Goal: Communication & Community: Ask a question

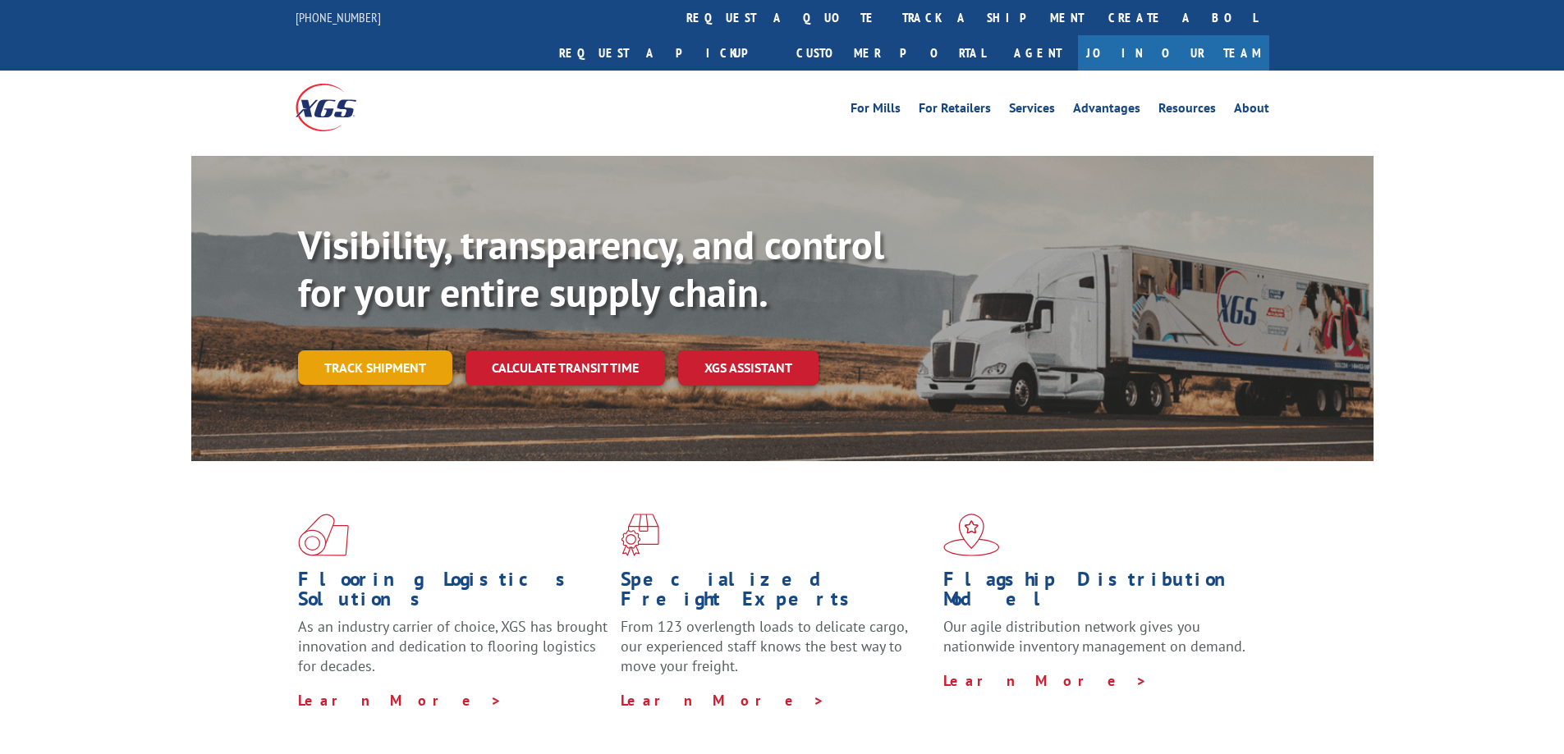
click at [410, 350] on link "Track shipment" at bounding box center [375, 367] width 154 height 34
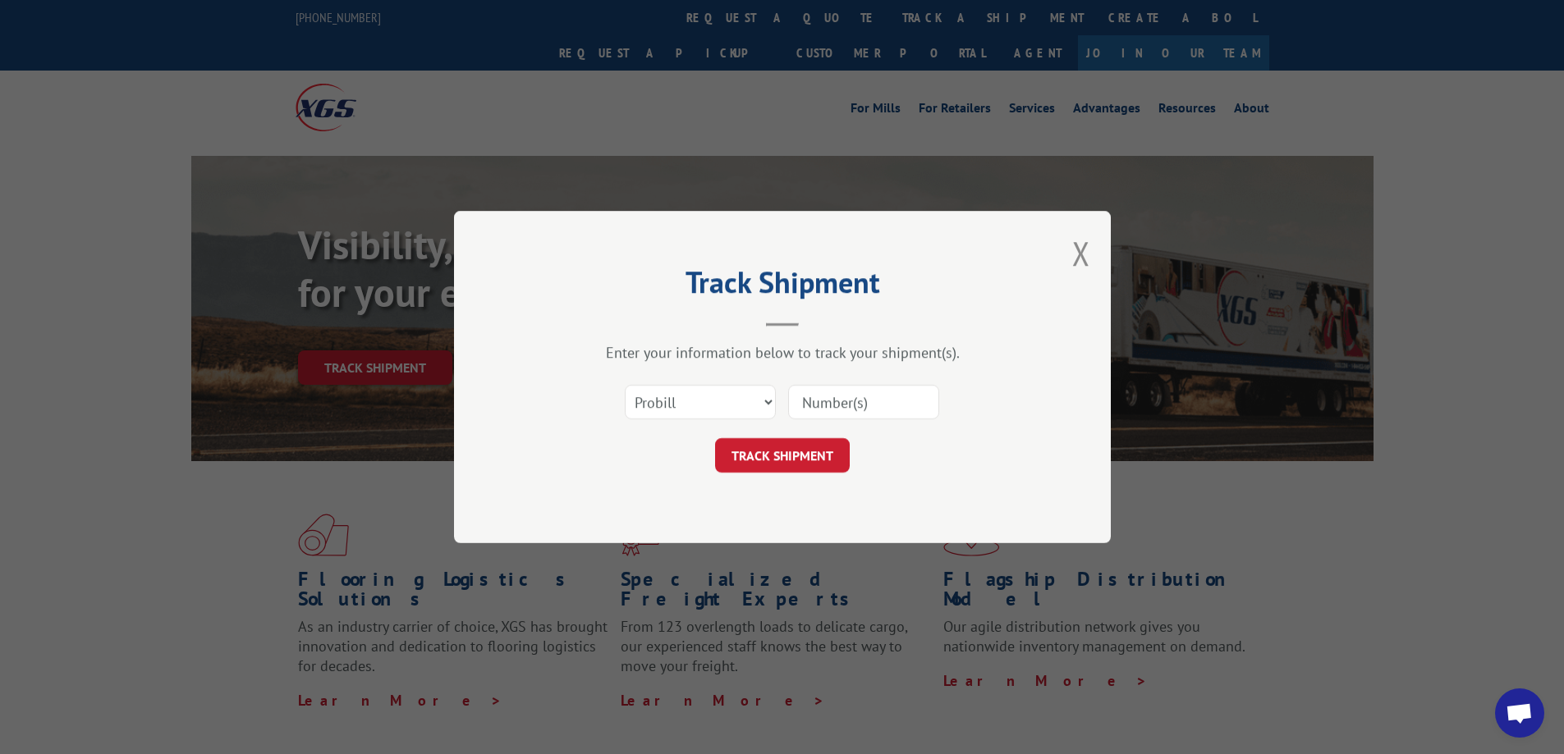
click at [838, 396] on input at bounding box center [863, 402] width 151 height 34
paste input "17469352"
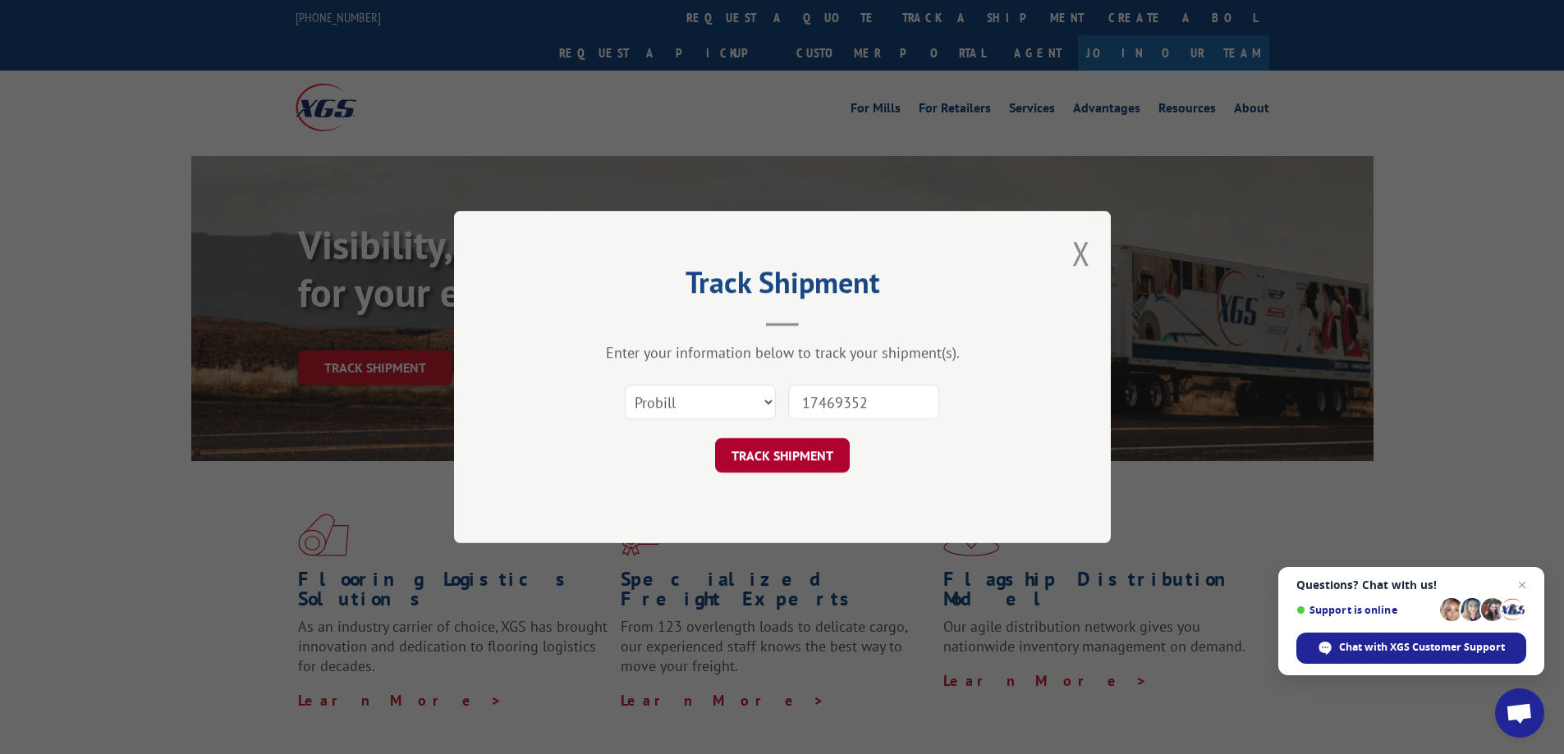
type input "17469352"
click at [808, 460] on button "TRACK SHIPMENT" at bounding box center [782, 455] width 135 height 34
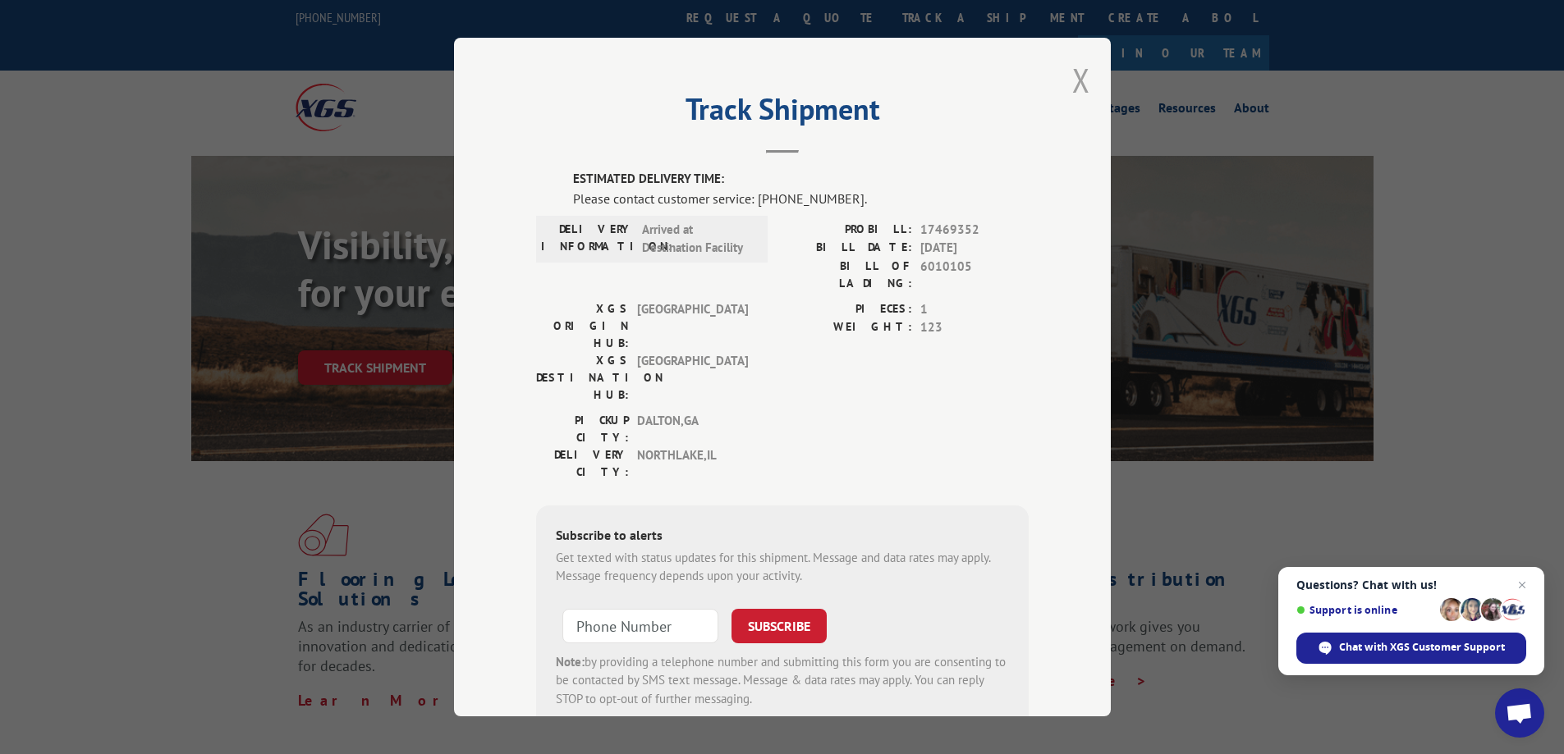
click at [1077, 76] on button "Close modal" at bounding box center [1081, 79] width 18 height 43
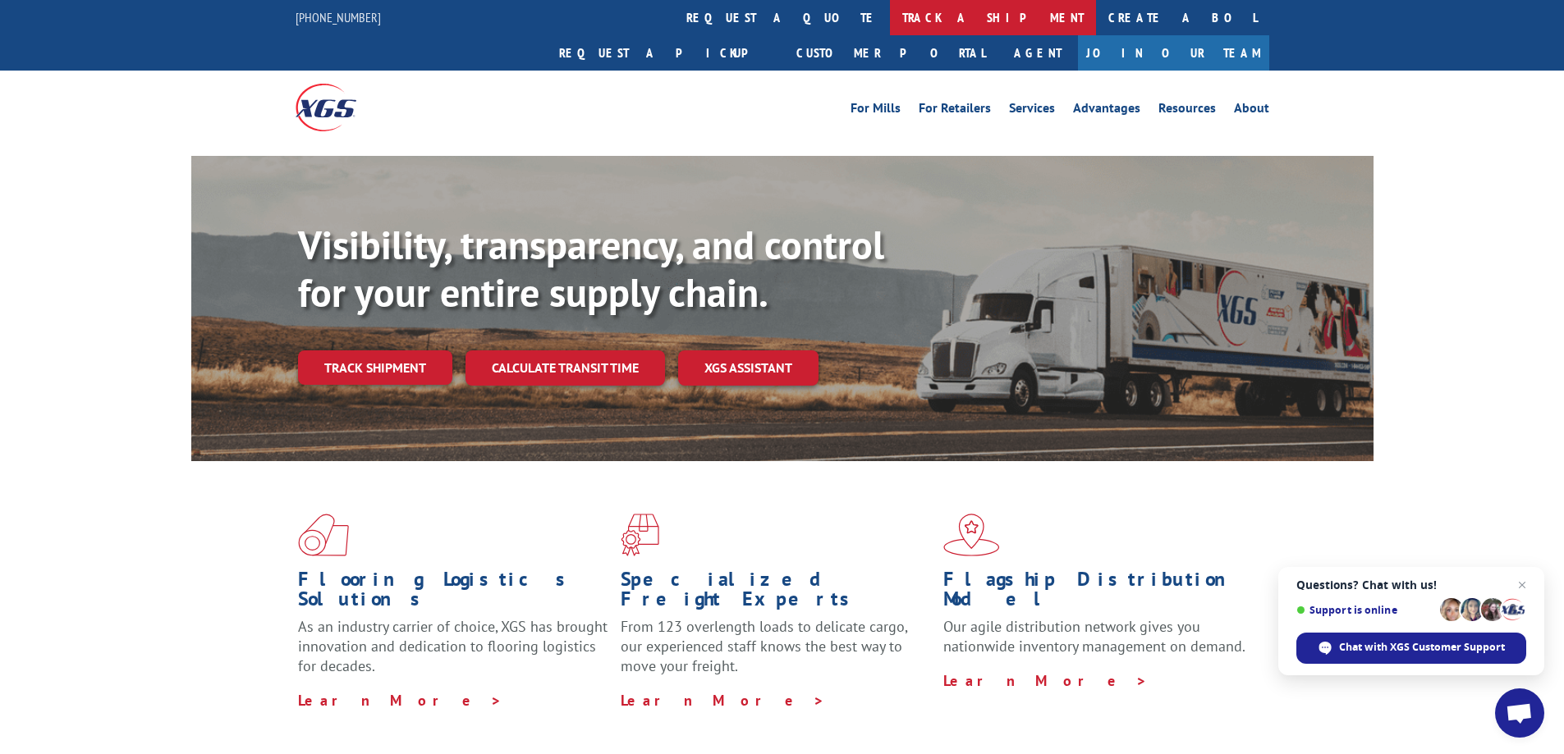
click at [890, 20] on link "track a shipment" at bounding box center [993, 17] width 206 height 35
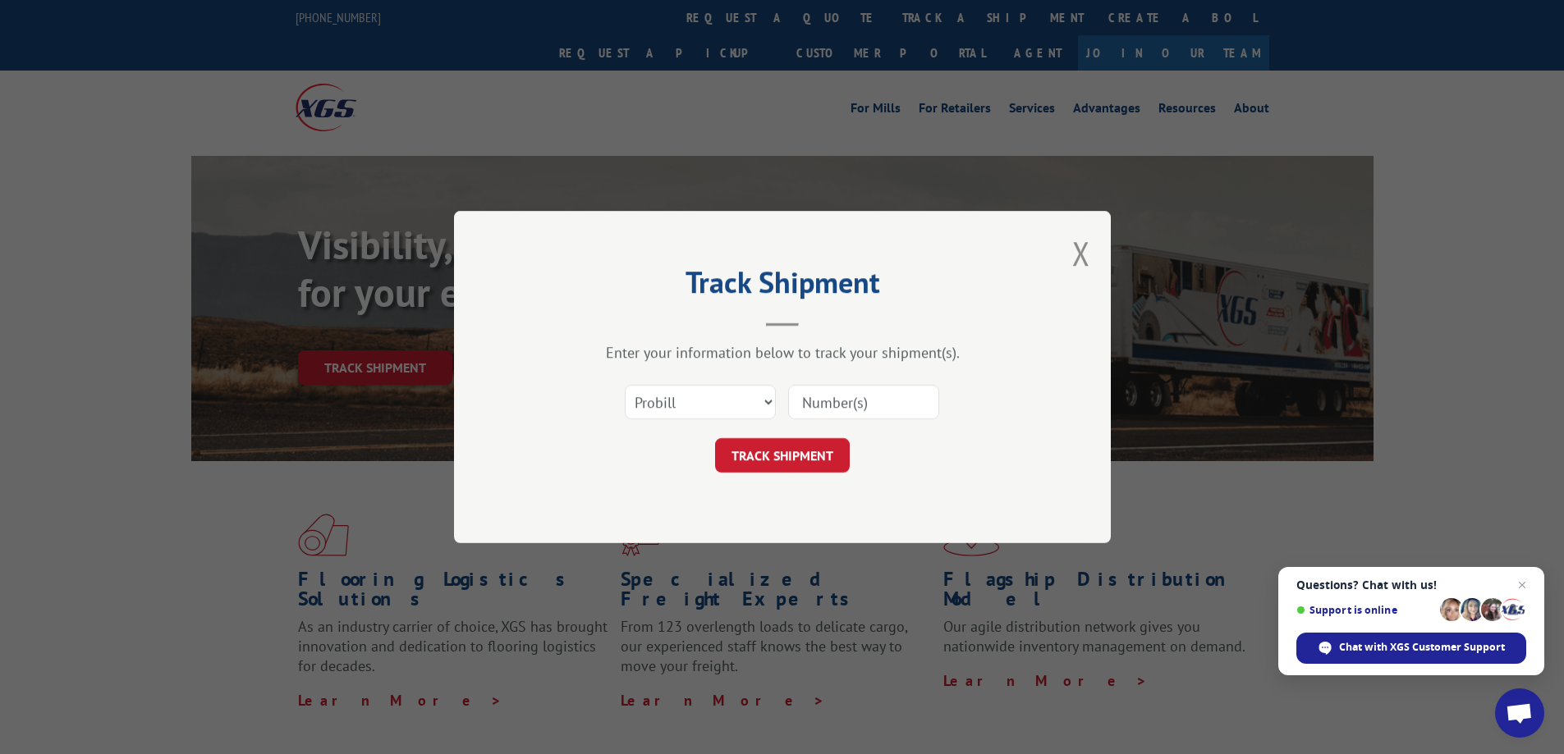
click at [868, 411] on input at bounding box center [863, 402] width 151 height 34
paste input "17469297"
type input "17469297"
click at [806, 457] on button "TRACK SHIPMENT" at bounding box center [782, 455] width 135 height 34
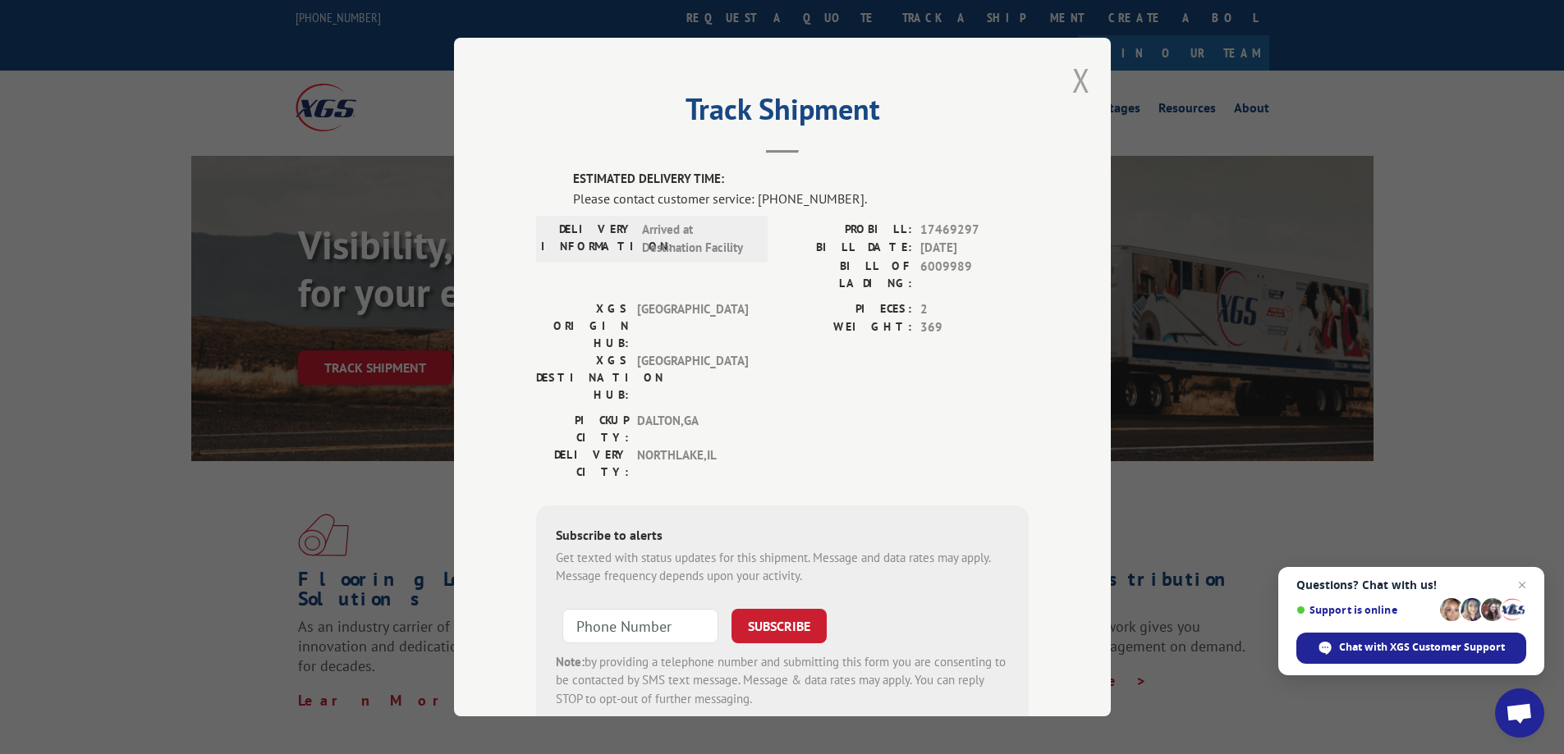
click at [1072, 80] on button "Close modal" at bounding box center [1081, 79] width 18 height 43
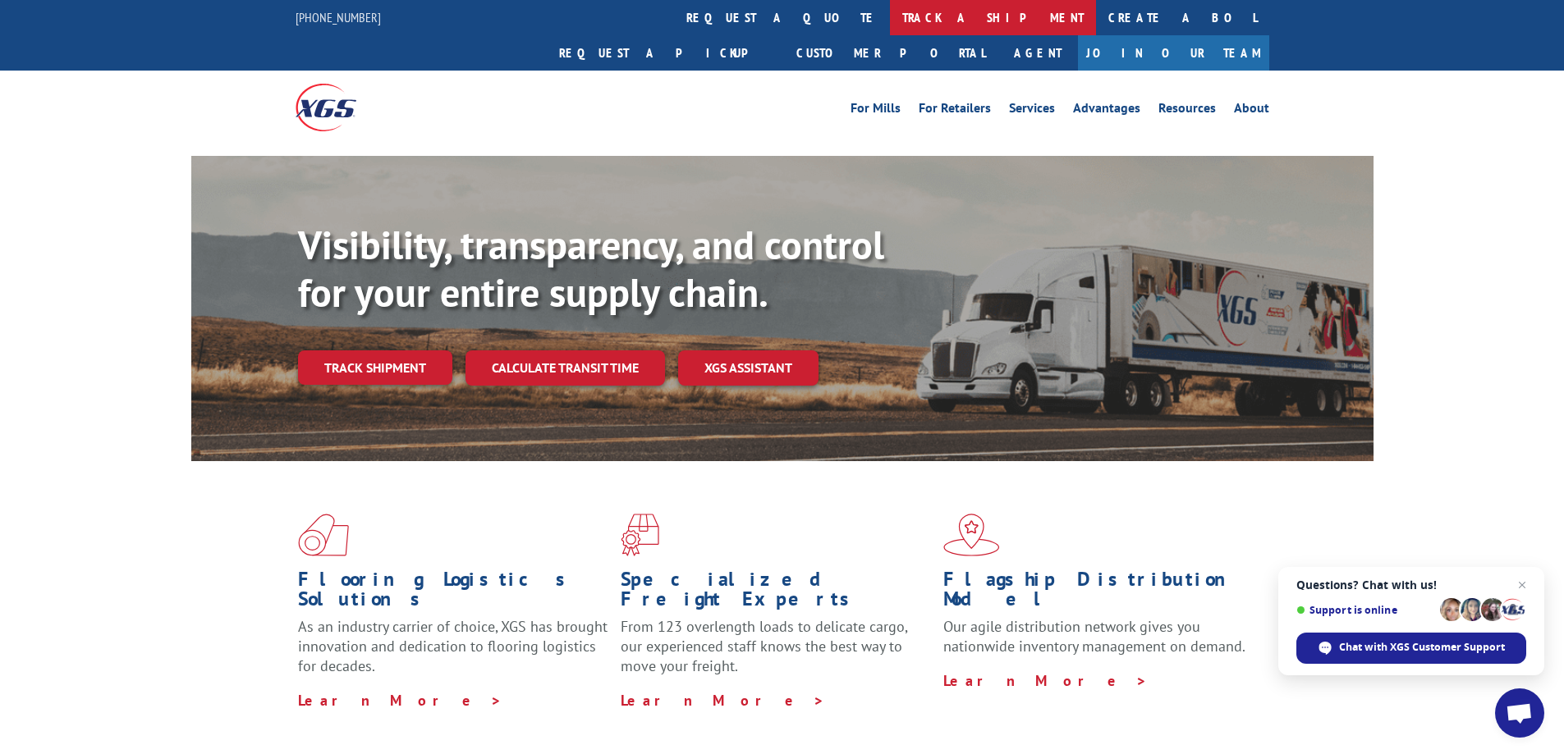
click at [890, 6] on link "track a shipment" at bounding box center [993, 17] width 206 height 35
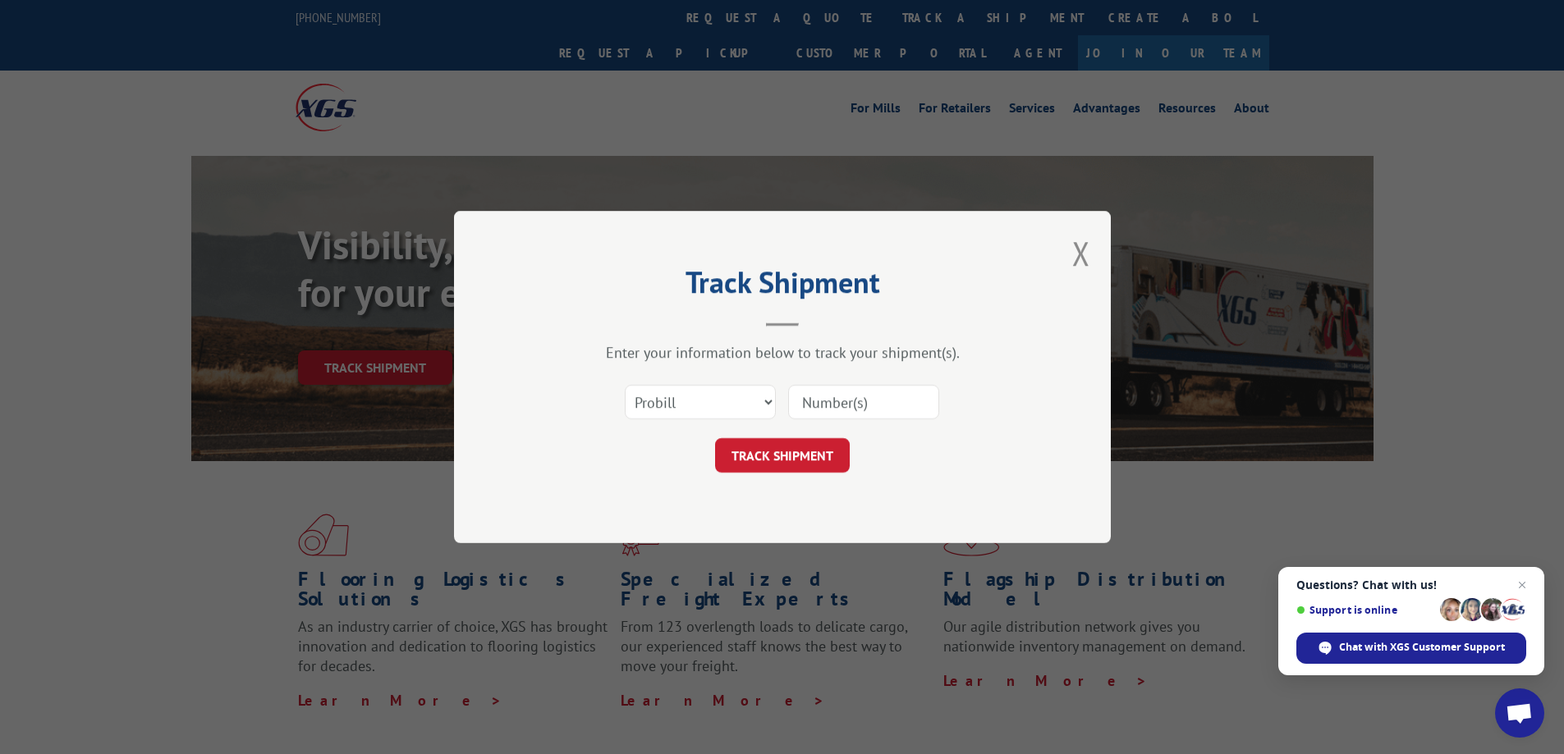
click at [847, 410] on input at bounding box center [863, 402] width 151 height 34
paste input "17228814"
type input "17228814"
click at [809, 474] on div "Track Shipment Enter your information below to track your shipment(s). Select c…" at bounding box center [782, 377] width 657 height 332
click at [809, 450] on button "TRACK SHIPMENT" at bounding box center [782, 455] width 135 height 34
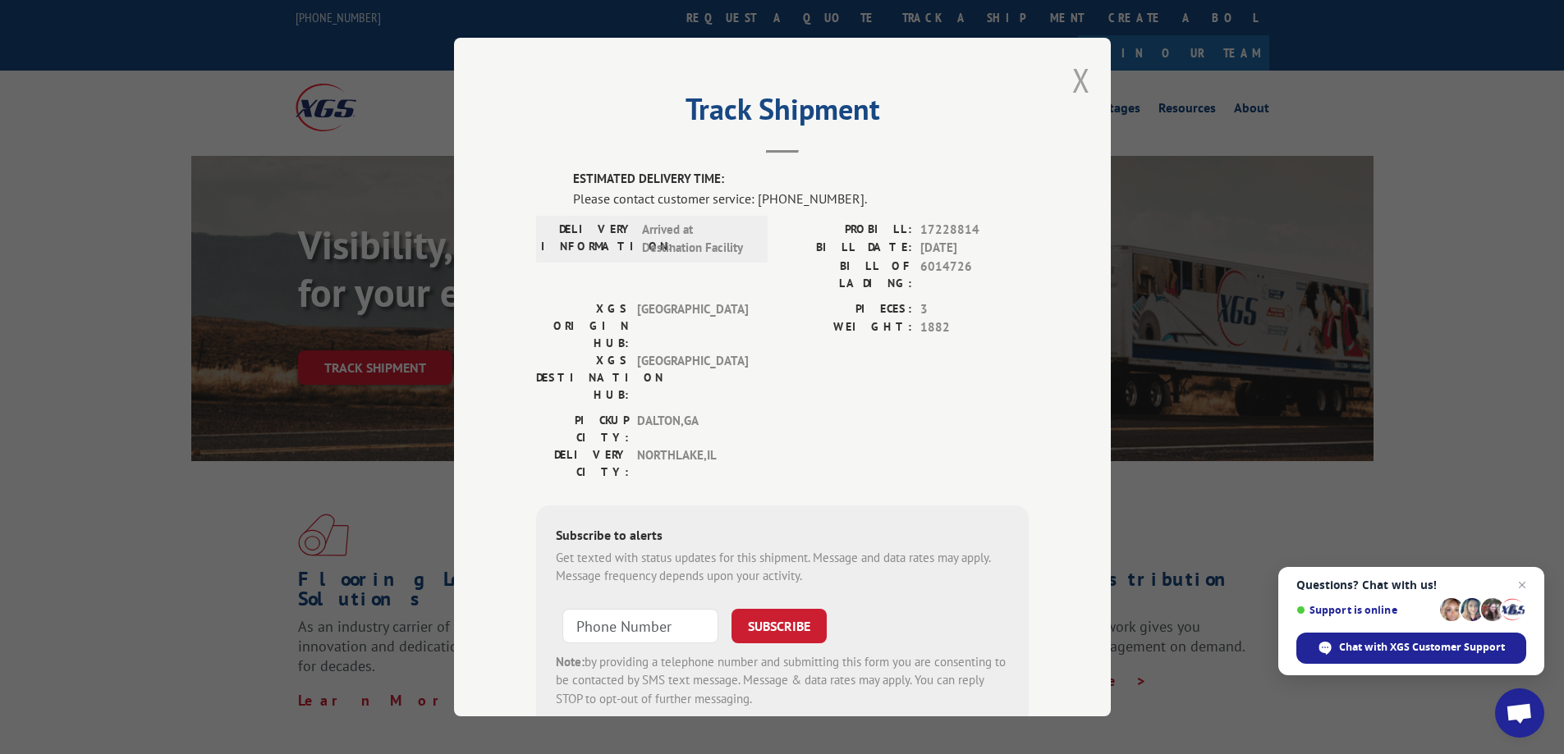
click at [1073, 71] on button "Close modal" at bounding box center [1081, 79] width 18 height 43
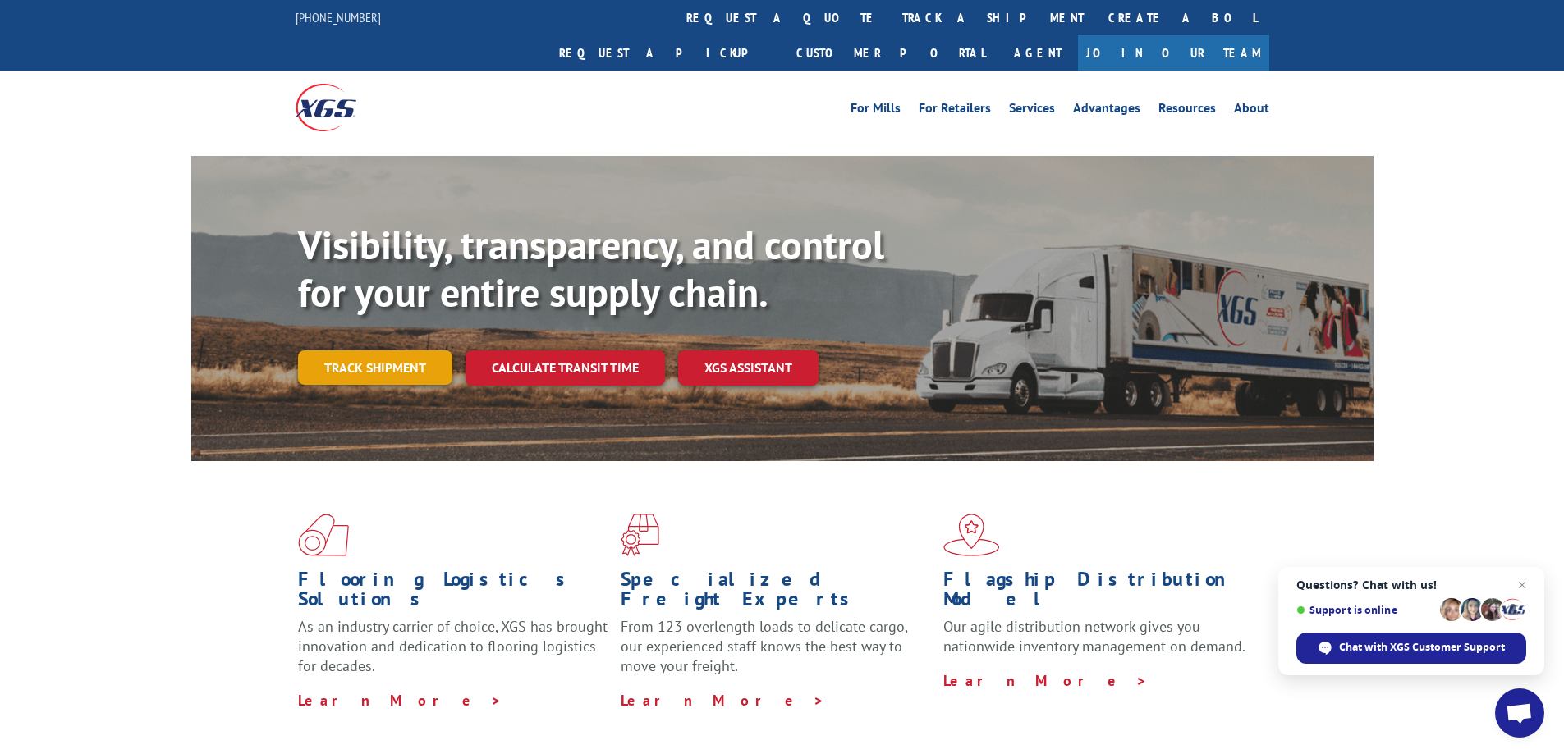
click at [412, 350] on link "Track shipment" at bounding box center [375, 367] width 154 height 34
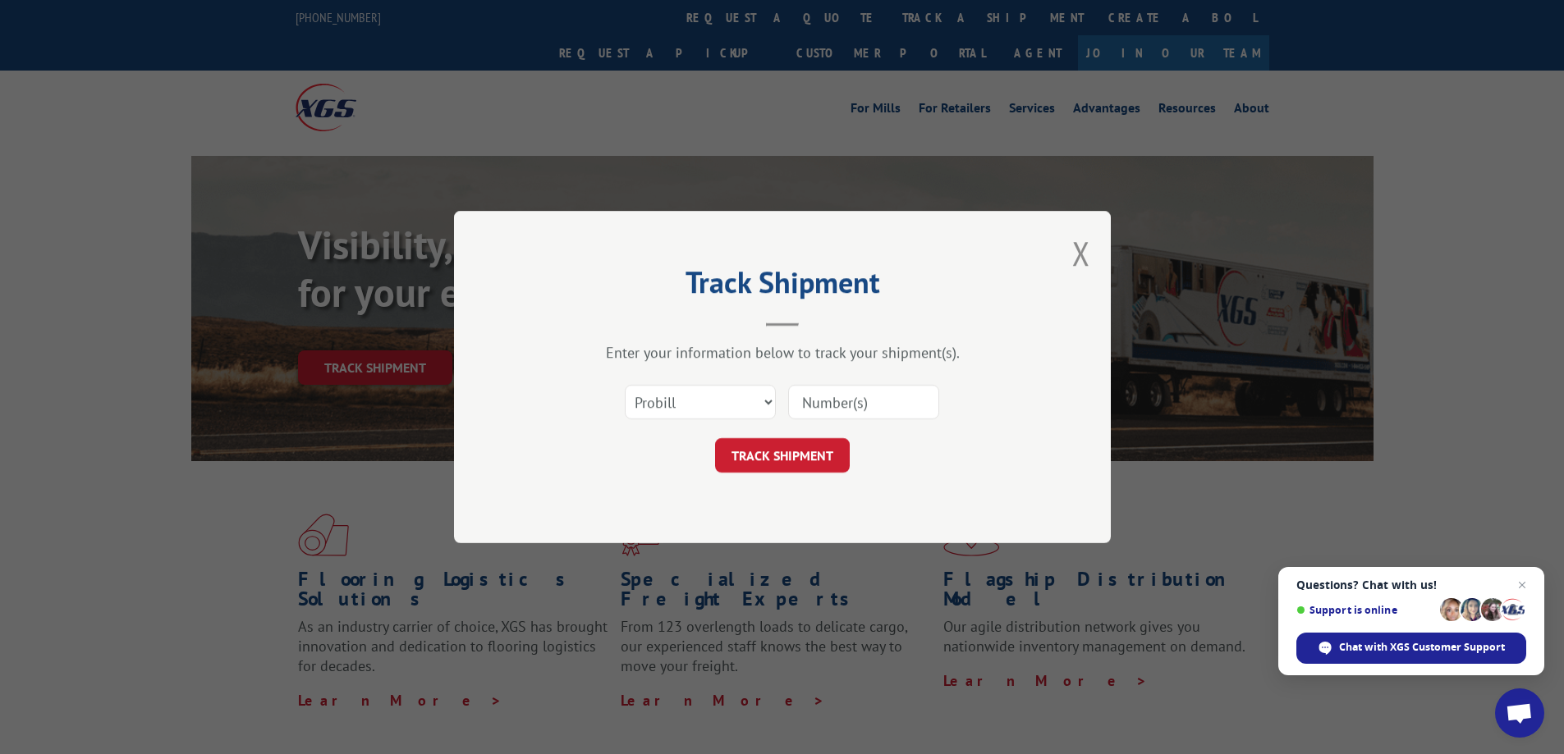
click at [857, 399] on input at bounding box center [863, 402] width 151 height 34
paste input "17271313"
type input "17271313"
click at [798, 460] on button "TRACK SHIPMENT" at bounding box center [782, 455] width 135 height 34
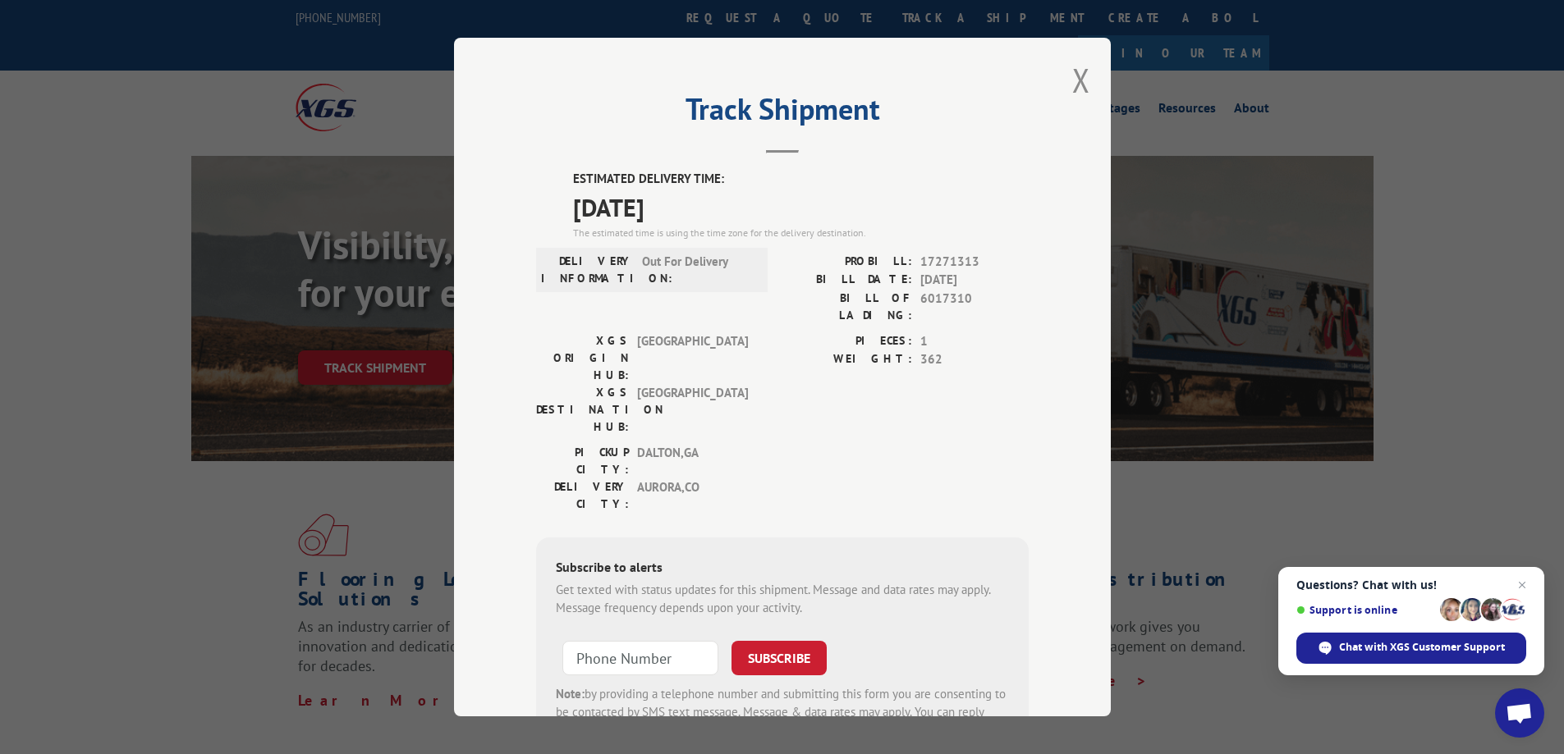
drag, startPoint x: 1070, startPoint y: 80, endPoint x: 1062, endPoint y: 80, distance: 8.2
click at [1072, 80] on button "Close modal" at bounding box center [1081, 79] width 18 height 43
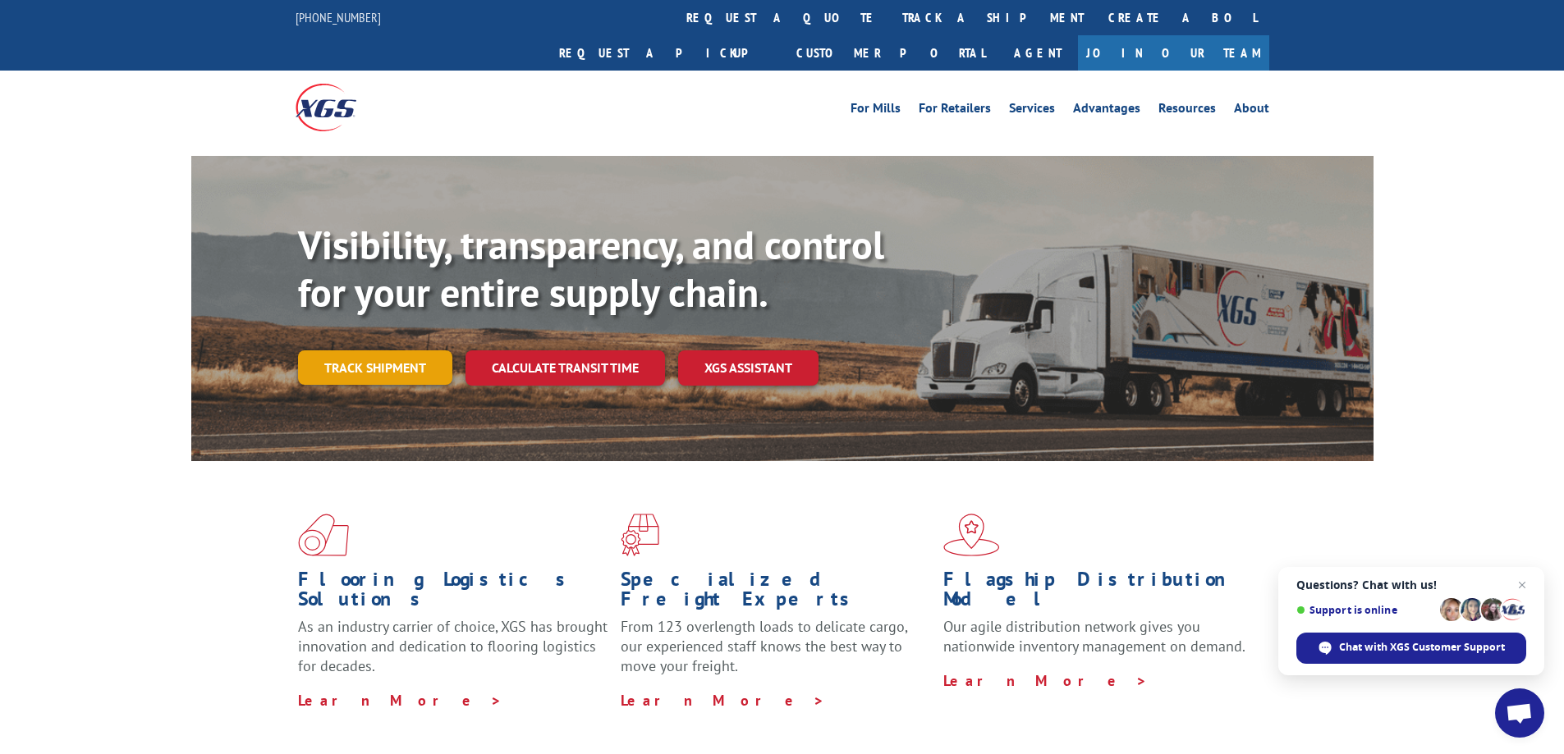
click at [407, 350] on link "Track shipment" at bounding box center [375, 367] width 154 height 34
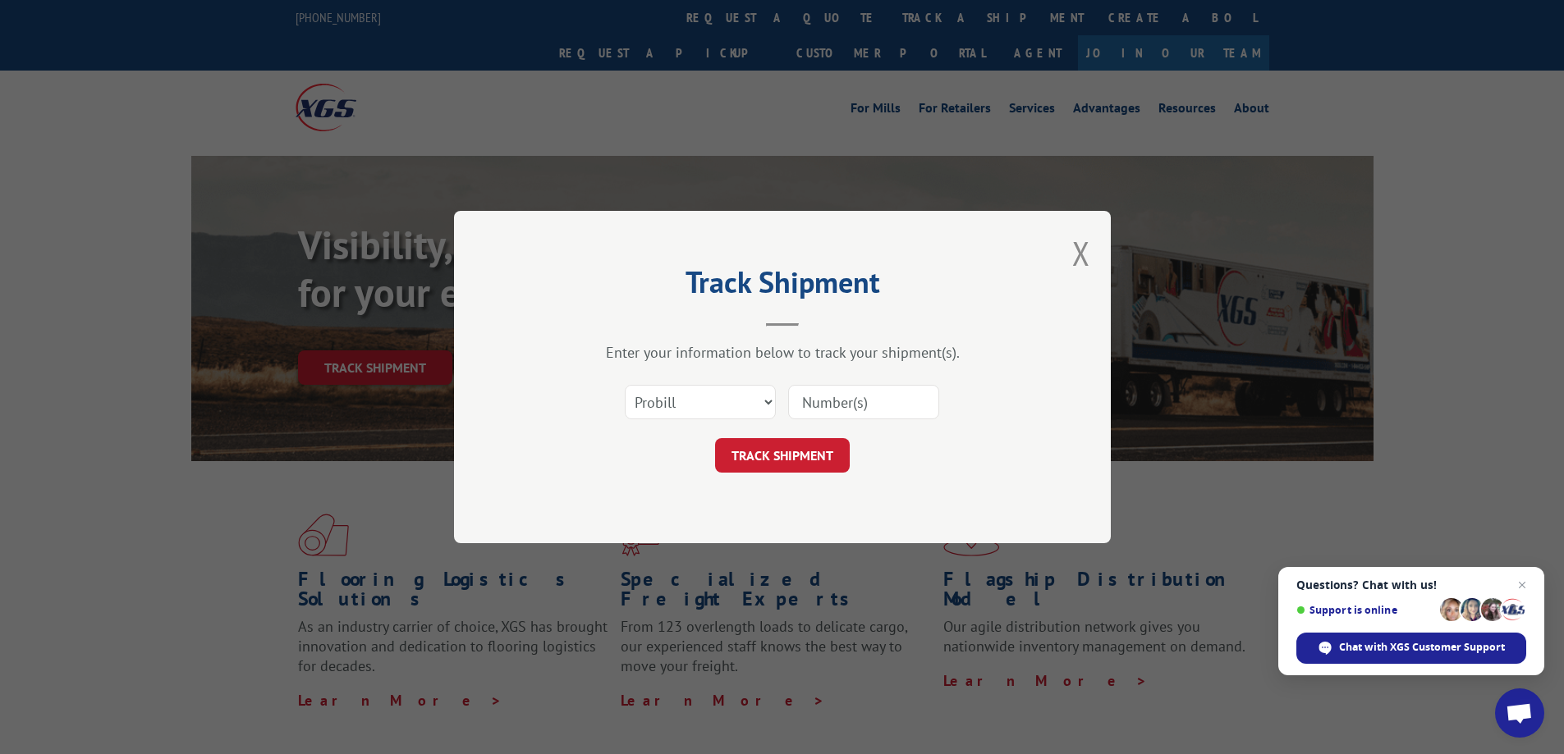
click at [849, 408] on input at bounding box center [863, 402] width 151 height 34
paste input "17470416"
type input "17470416"
click at [817, 456] on button "TRACK SHIPMENT" at bounding box center [782, 455] width 135 height 34
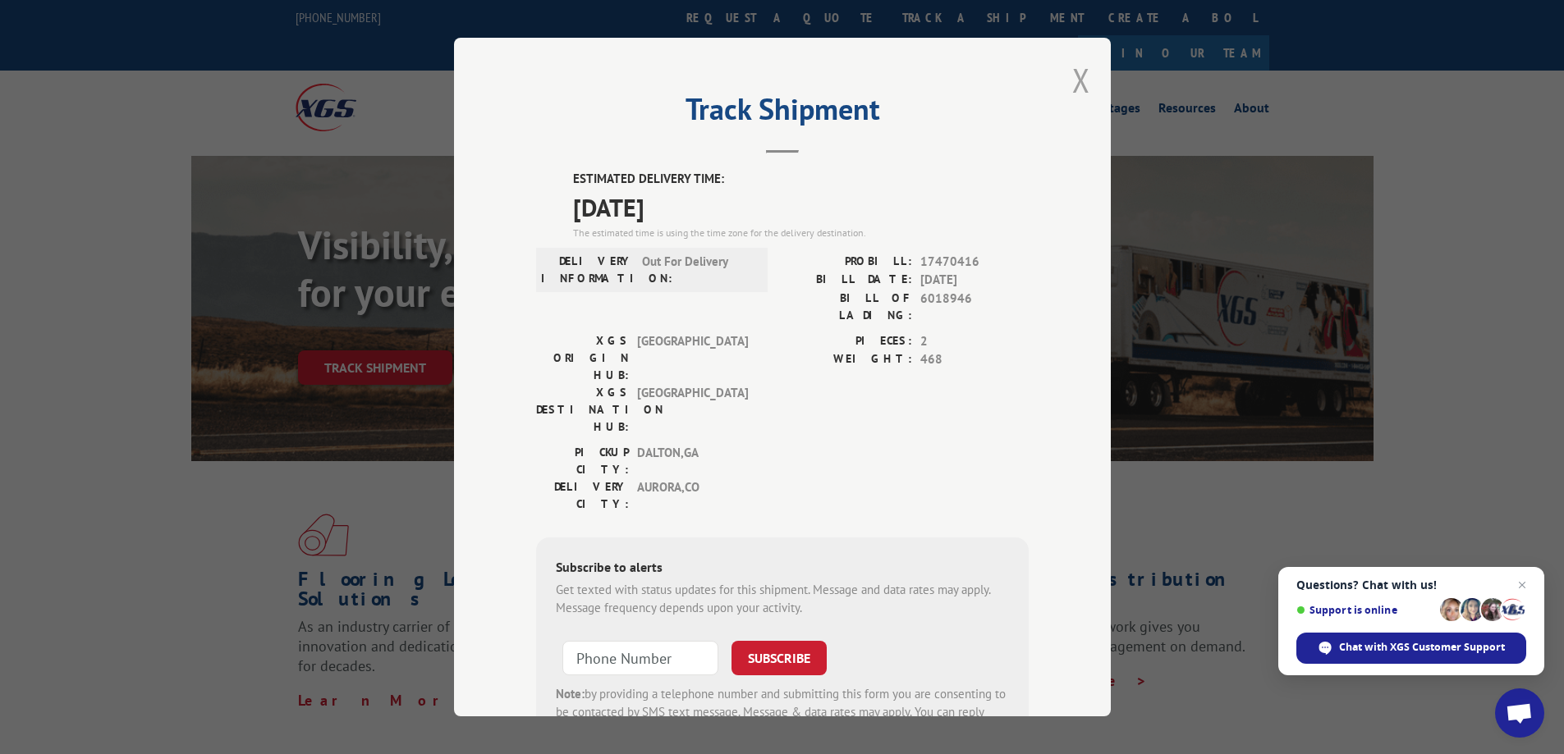
click at [1073, 72] on button "Close modal" at bounding box center [1081, 79] width 18 height 43
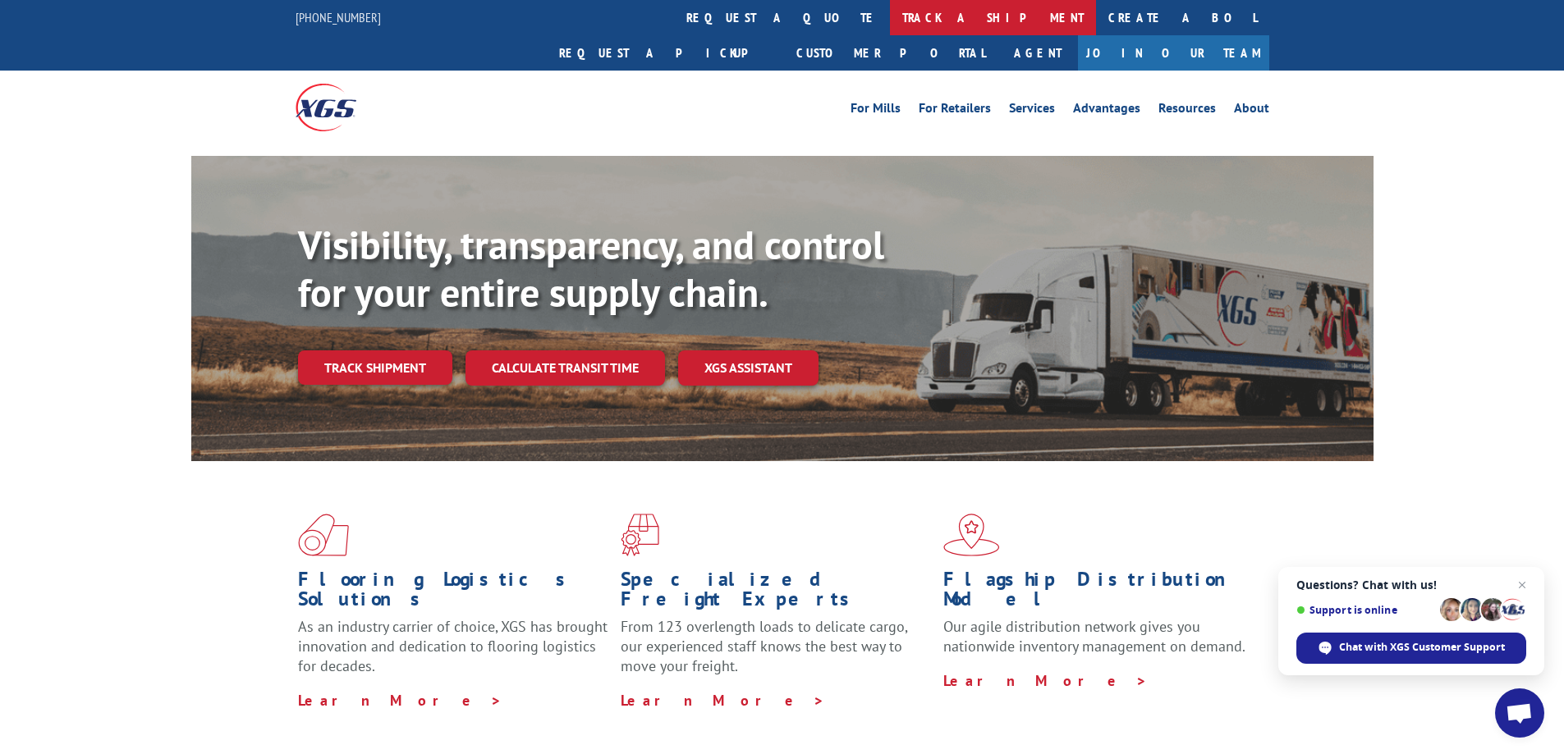
click at [890, 19] on link "track a shipment" at bounding box center [993, 17] width 206 height 35
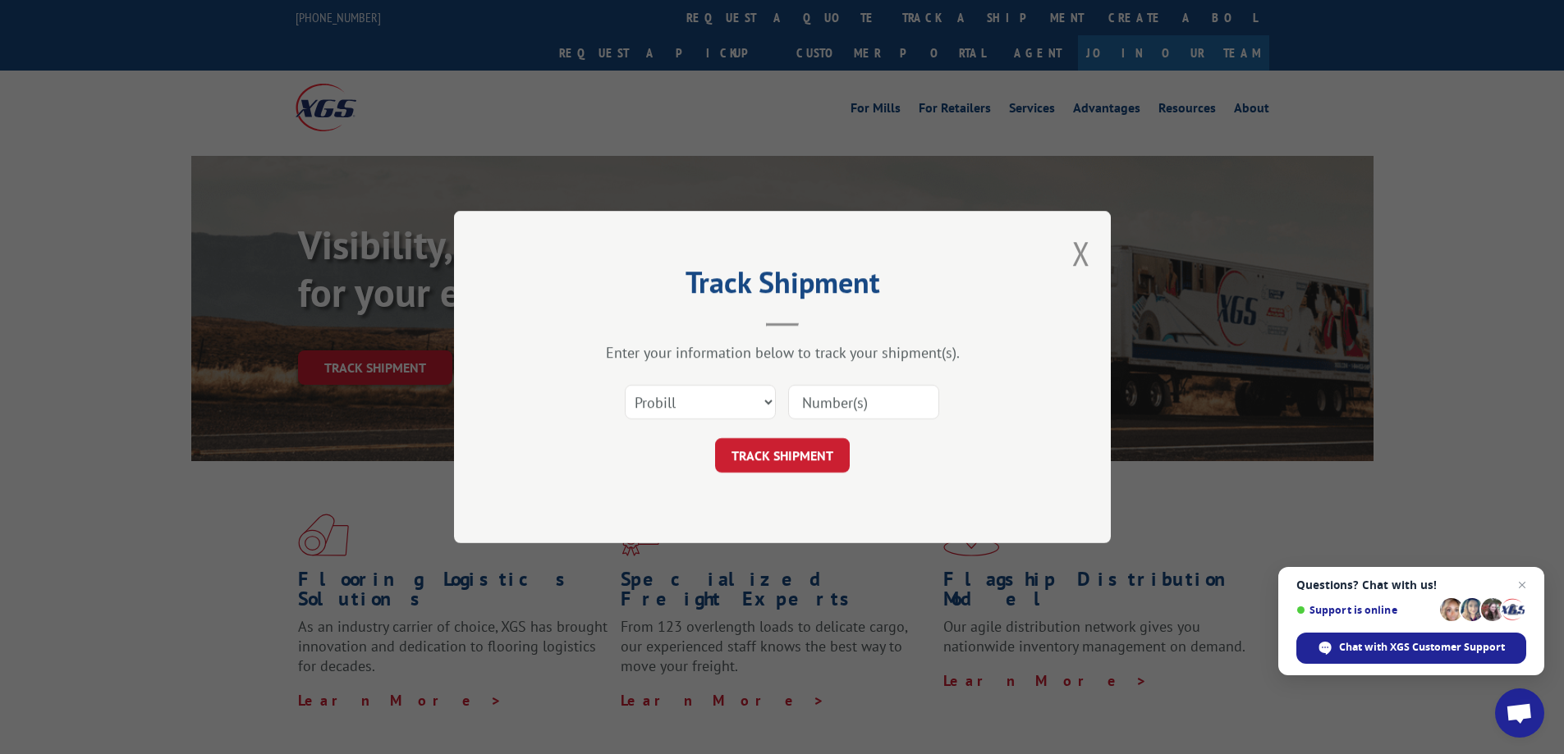
click at [903, 407] on input at bounding box center [863, 402] width 151 height 34
paste input "17470412"
type input "17470412"
click at [789, 458] on button "TRACK SHIPMENT" at bounding box center [782, 455] width 135 height 34
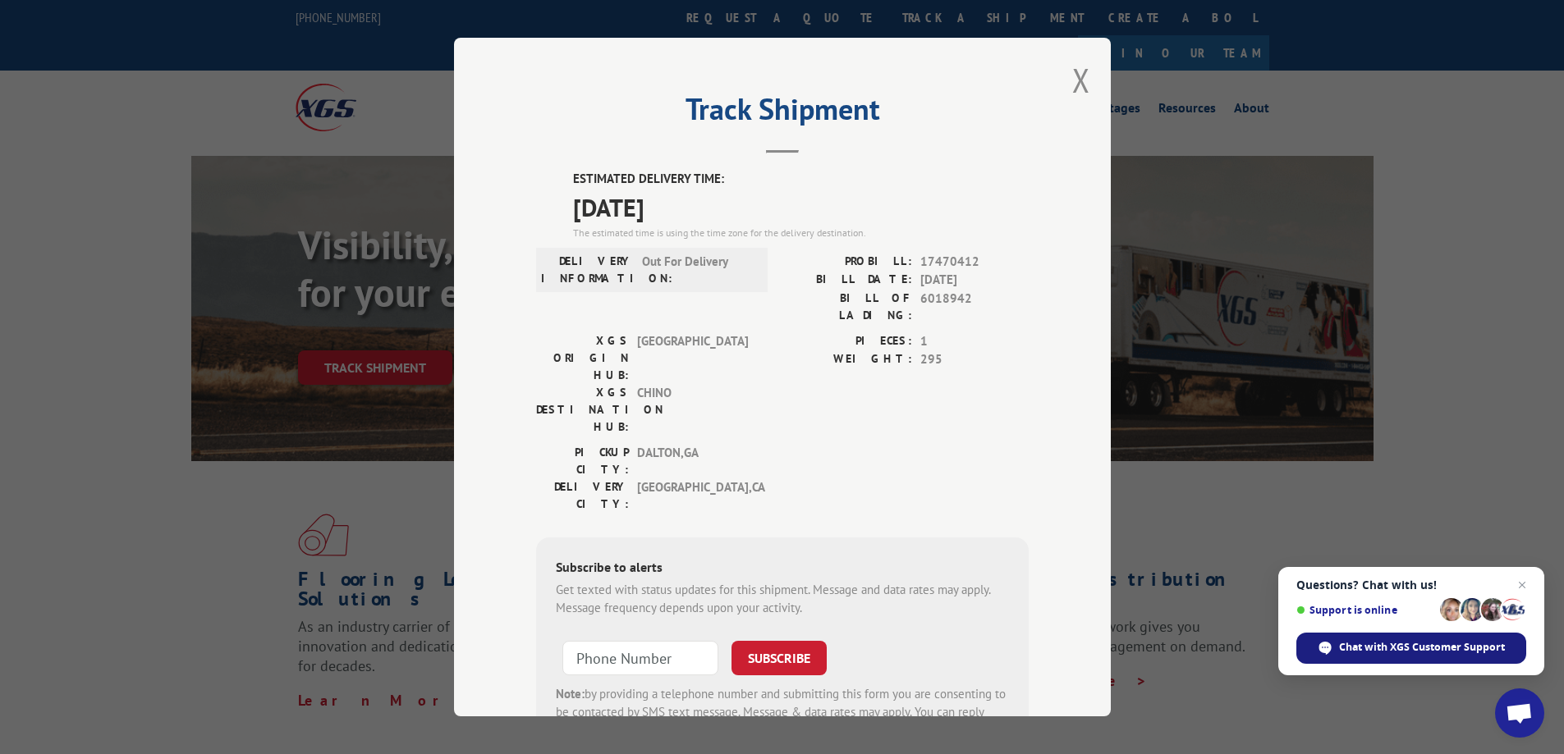
click at [1414, 641] on span "Chat with XGS Customer Support" at bounding box center [1422, 647] width 166 height 15
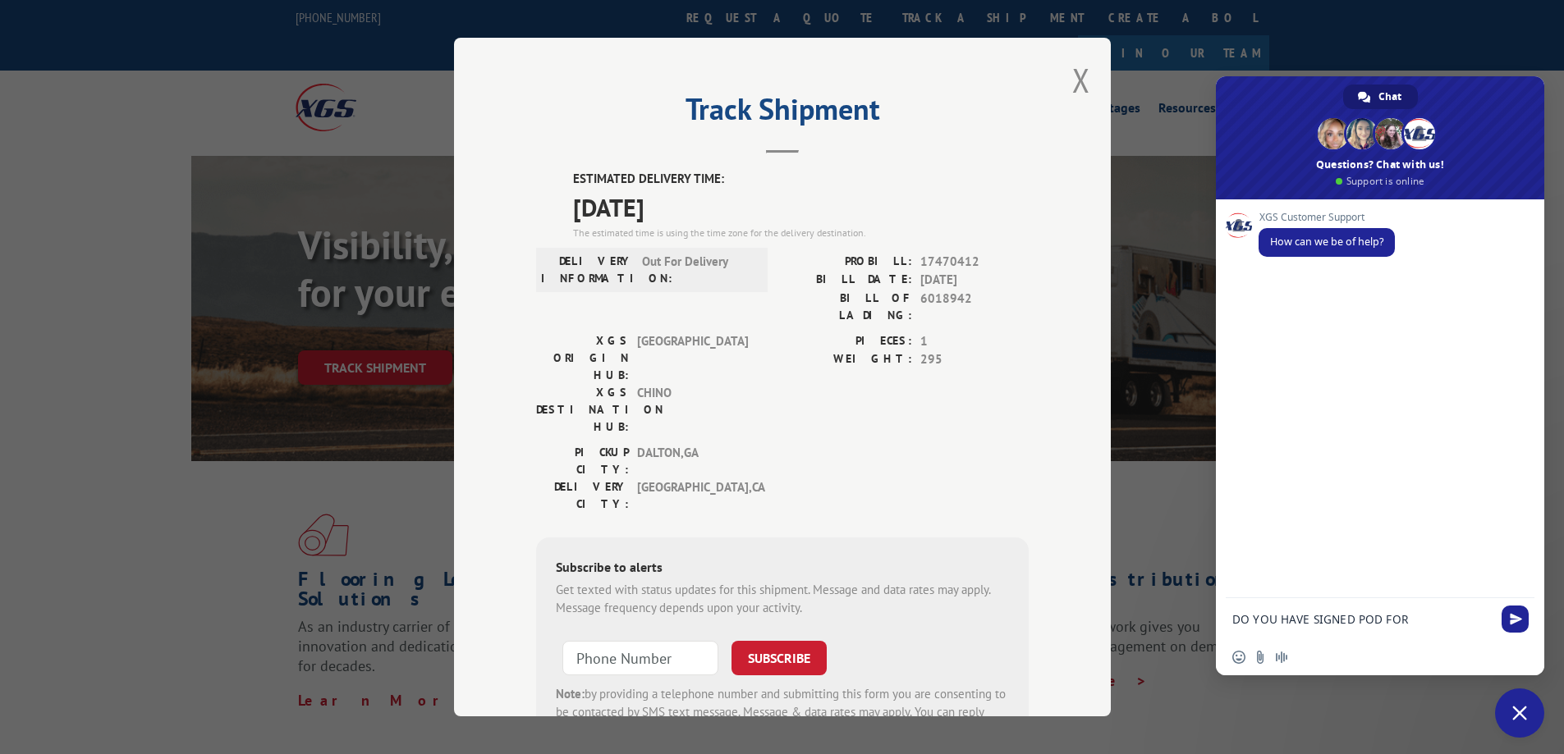
click at [1436, 607] on form "DO YOU HAVE SIGNED POD FOR" at bounding box center [1361, 620] width 259 height 44
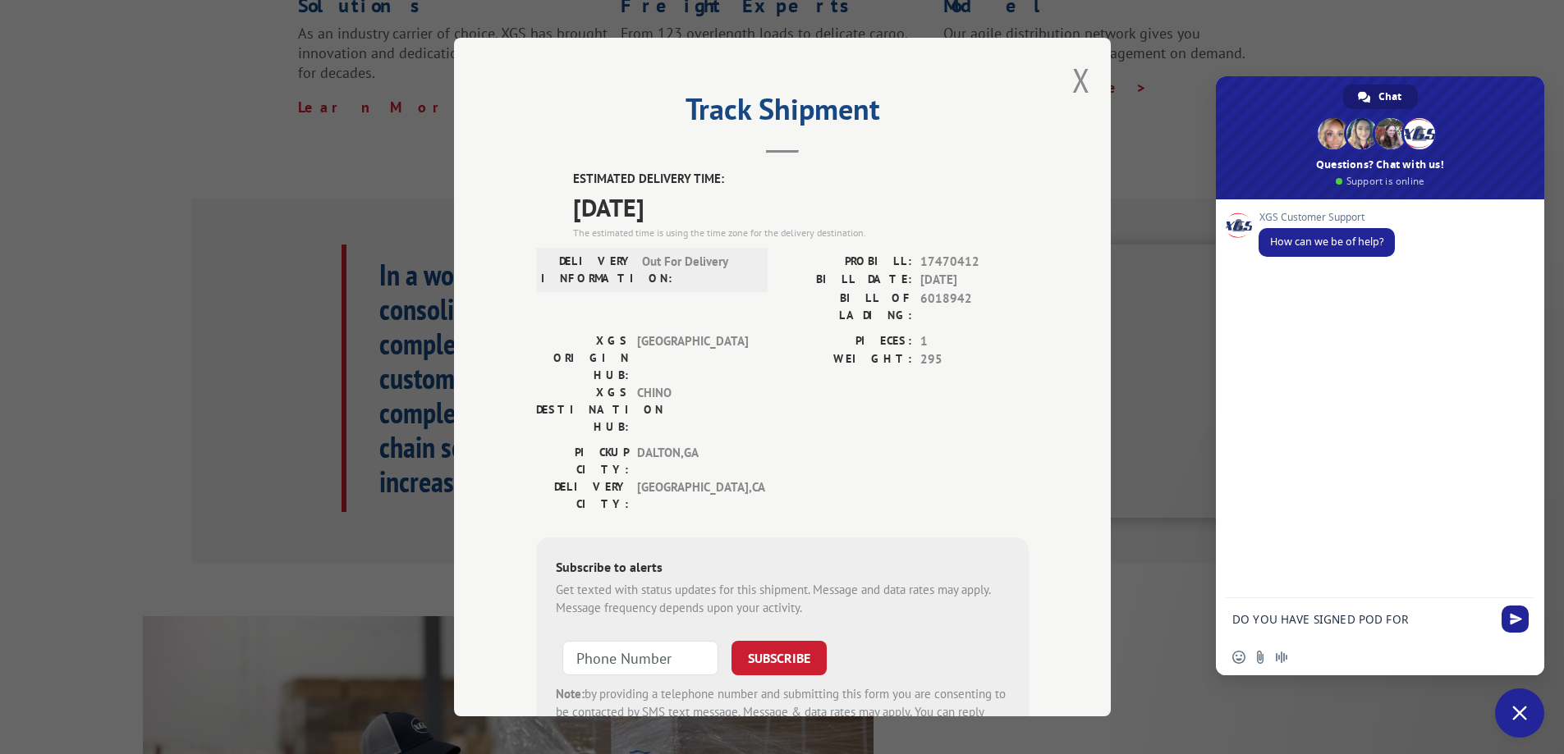
scroll to position [660, 0]
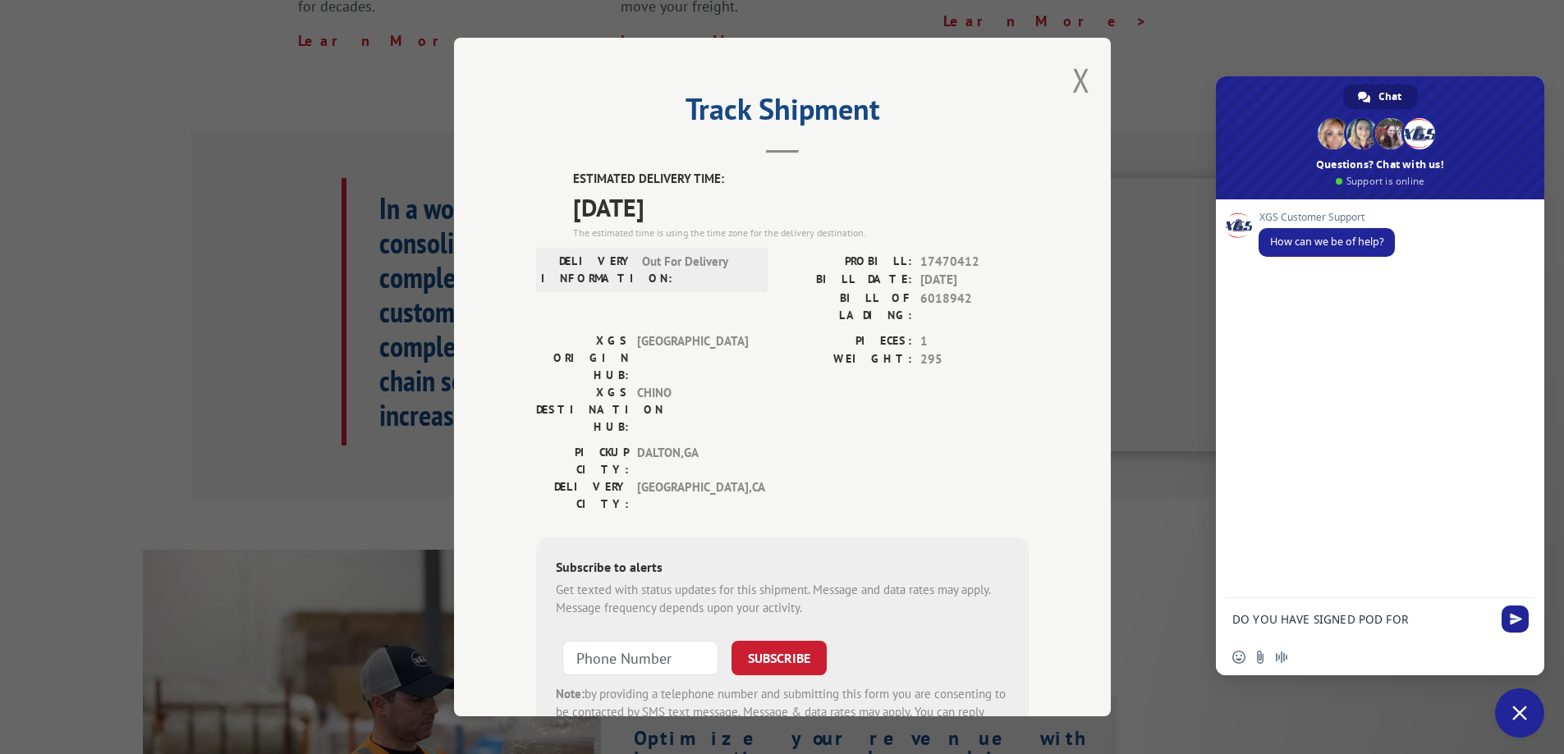
click at [1435, 604] on form "DO YOU HAVE SIGNED POD FOR" at bounding box center [1361, 620] width 259 height 44
click at [1431, 626] on textarea "DO YOU HAVE SIGNED POD FOR" at bounding box center [1361, 619] width 259 height 15
paste textarea "17469352"
click at [1305, 634] on textarea "DO YOU HAVE SIGNED POD FOR PROBILL 17469352 ," at bounding box center [1361, 625] width 259 height 30
paste textarea "17469297"
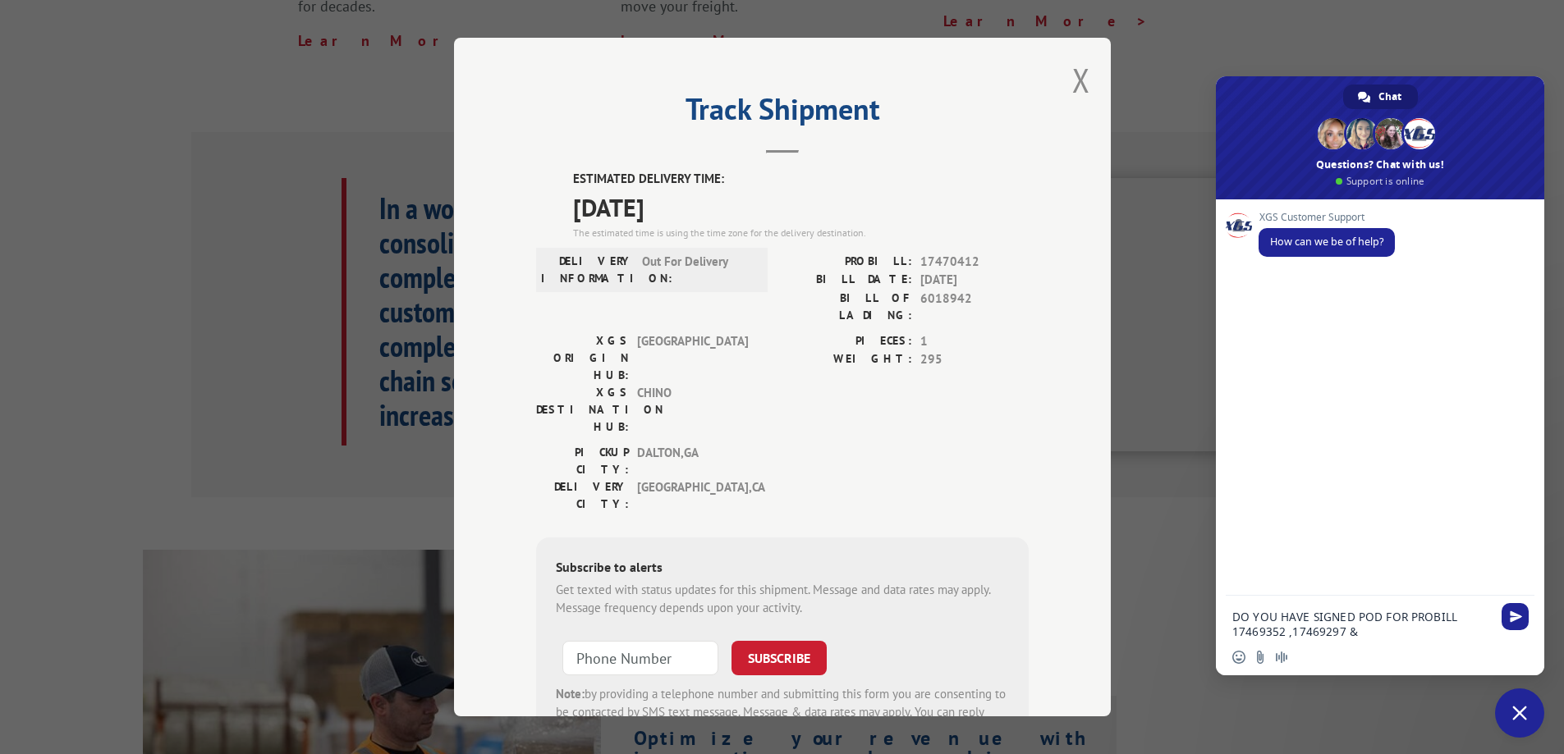
click at [1414, 632] on textarea "DO YOU HAVE SIGNED POD FOR PROBILL 17469352 ,17469297 &" at bounding box center [1361, 625] width 259 height 30
paste textarea "17228814"
type textarea "DO YOU HAVE SIGNED POD FOR PROBILL 17469352 ,17469297 &17228814"
click at [1513, 620] on span "Send" at bounding box center [1515, 617] width 12 height 12
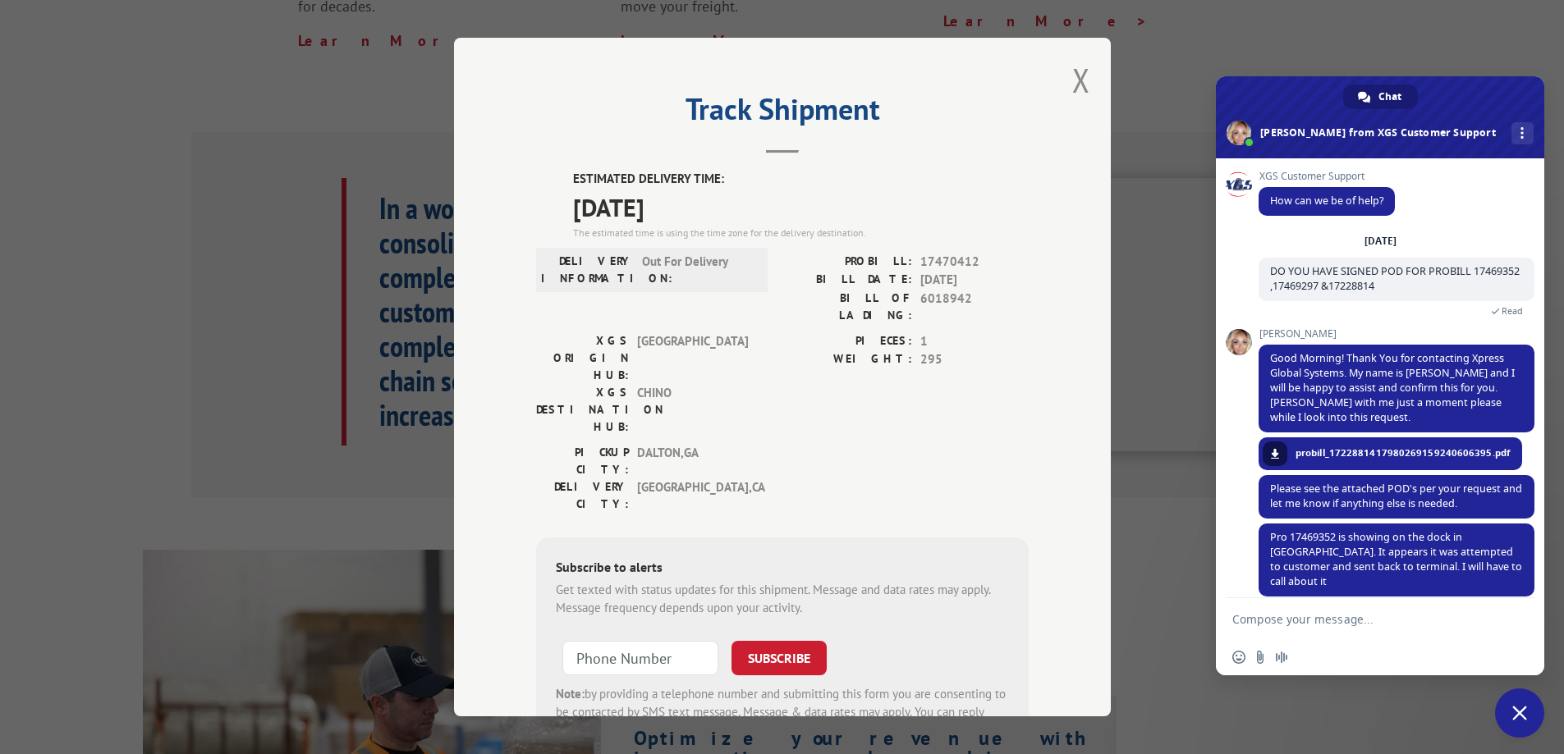
scroll to position [68, 0]
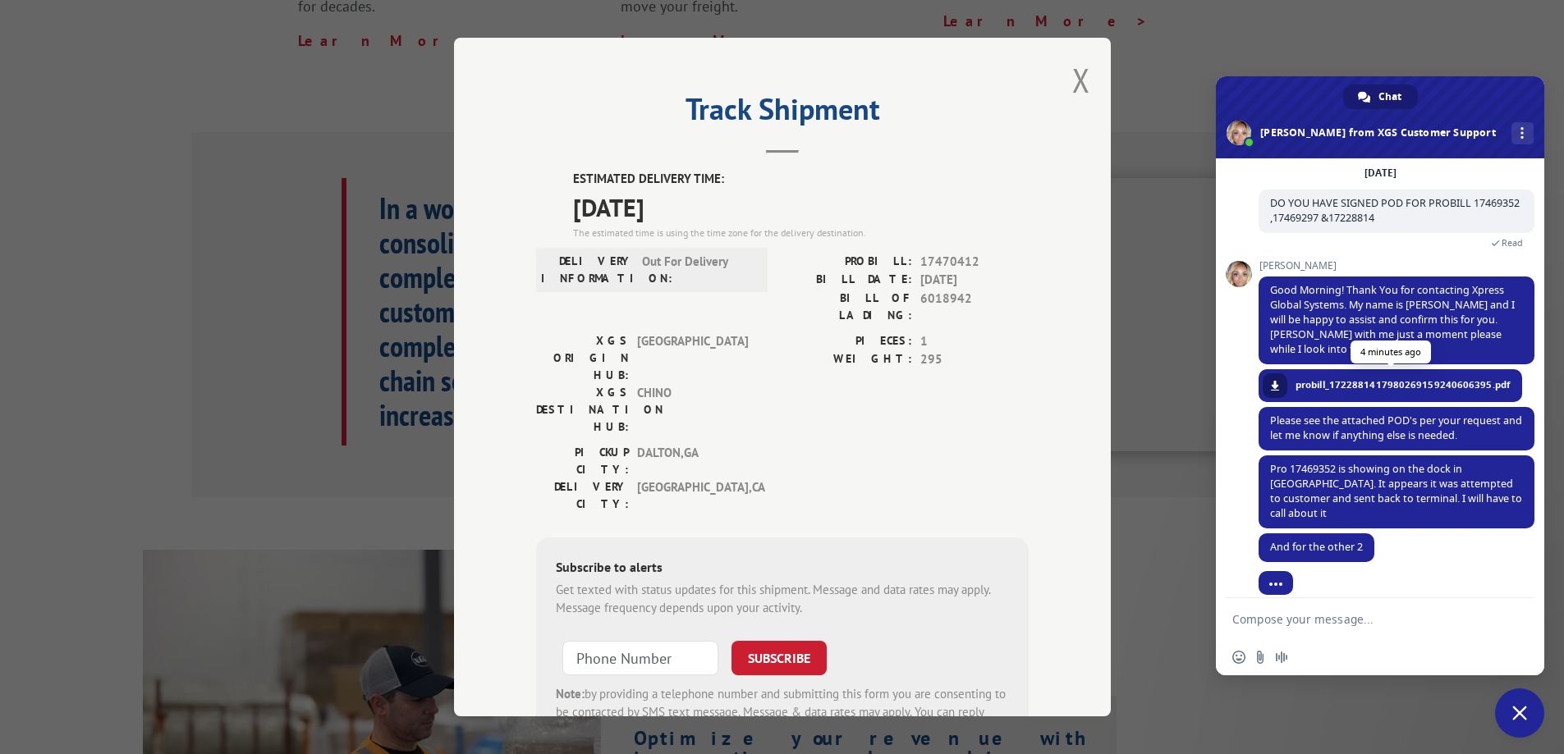
click at [1275, 389] on span at bounding box center [1275, 386] width 10 height 10
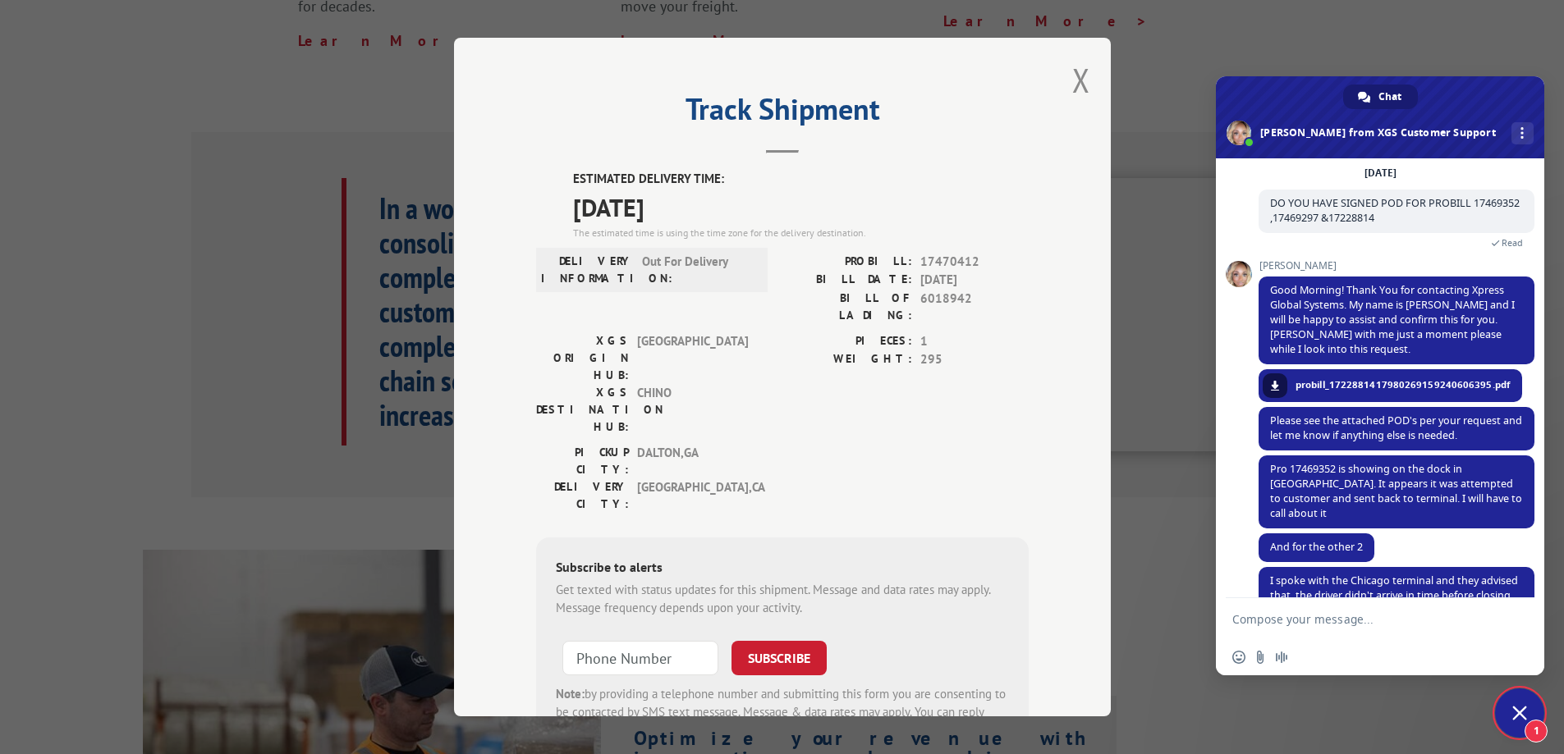
scroll to position [129, 0]
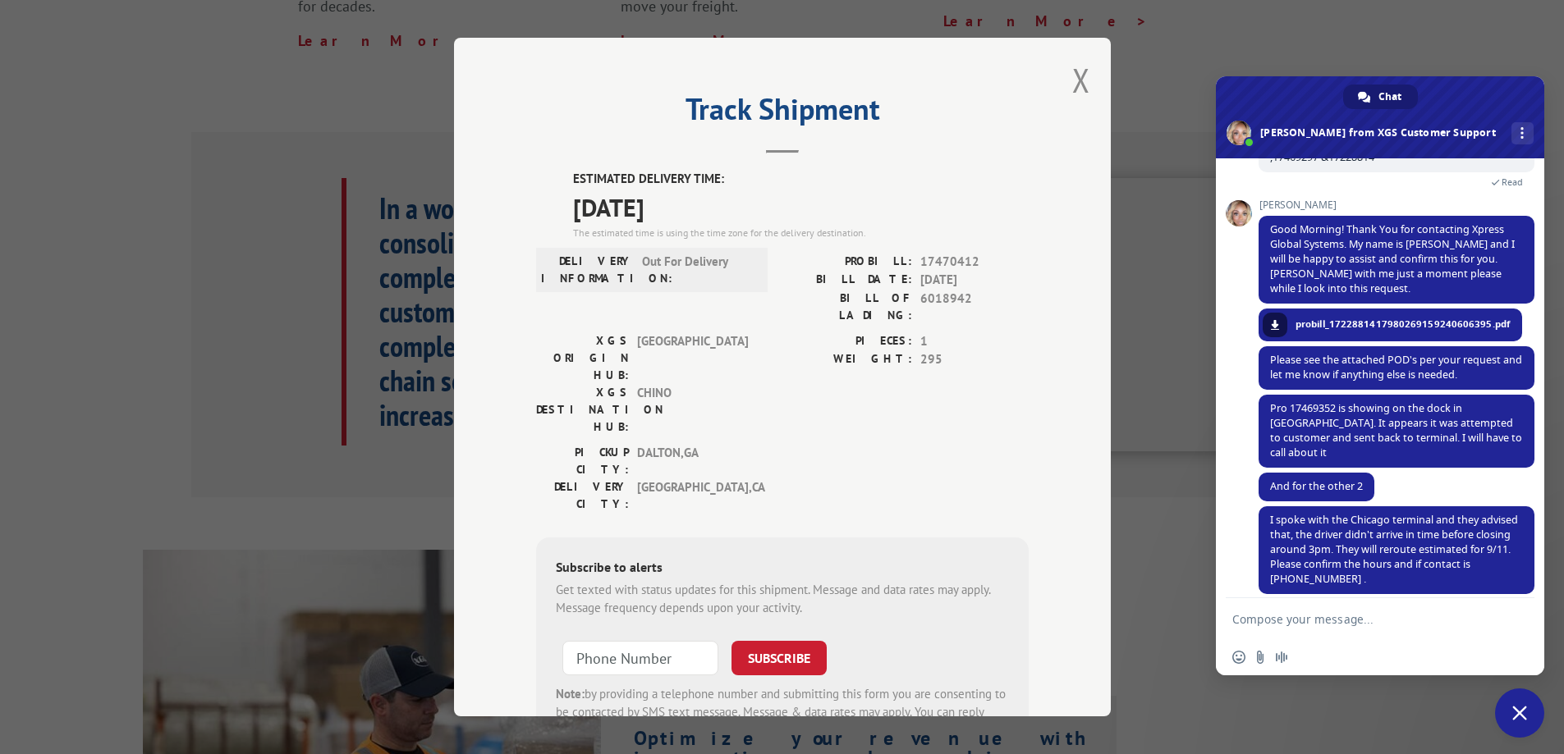
click at [1295, 624] on textarea "Compose your message..." at bounding box center [1361, 619] width 259 height 15
click at [1366, 621] on textarea "THEY NEED TO DELIVER NY 3PM" at bounding box center [1361, 619] width 259 height 15
click at [1417, 621] on textarea "THEY NEED TO DELIVER BY 3PM" at bounding box center [1361, 619] width 259 height 15
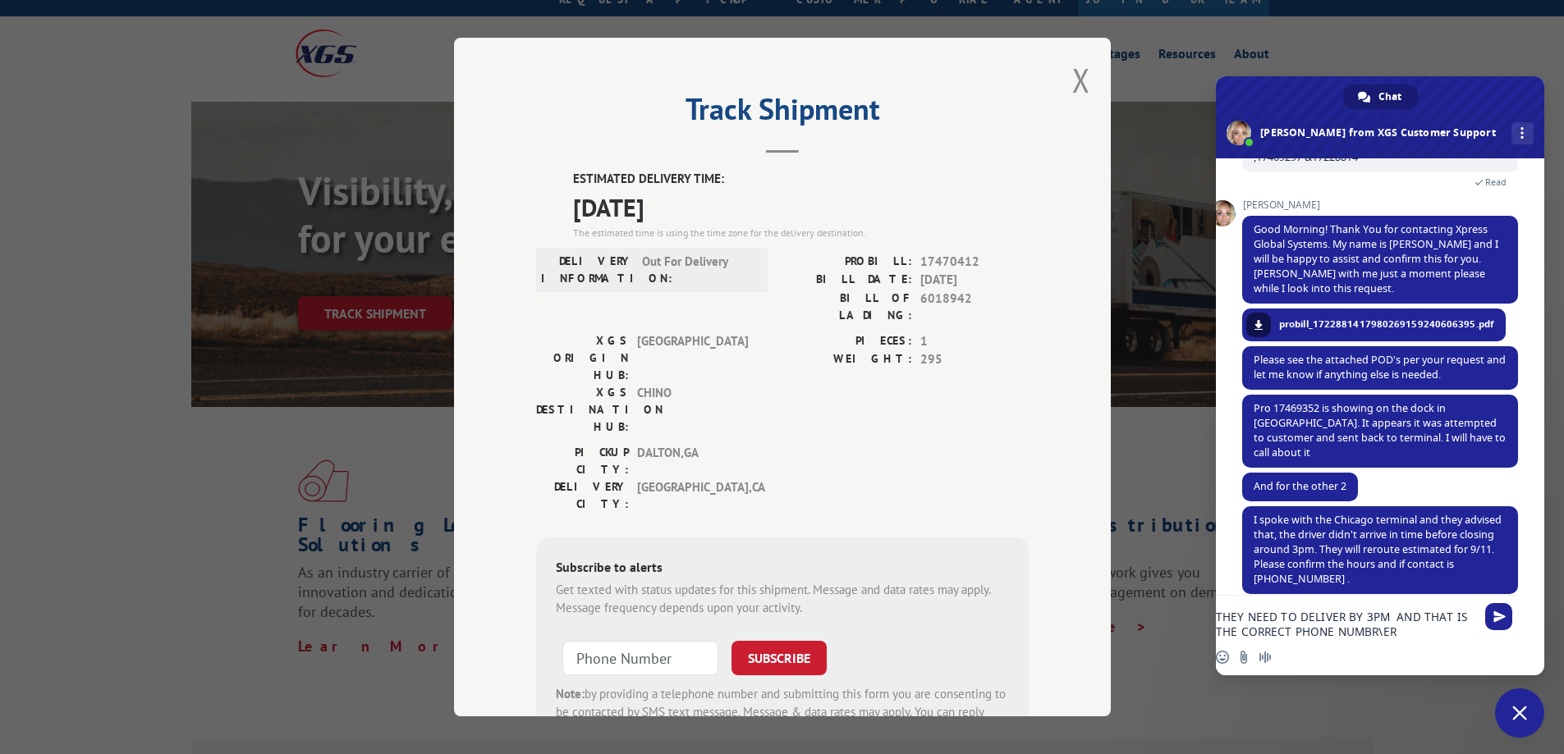
scroll to position [0, 0]
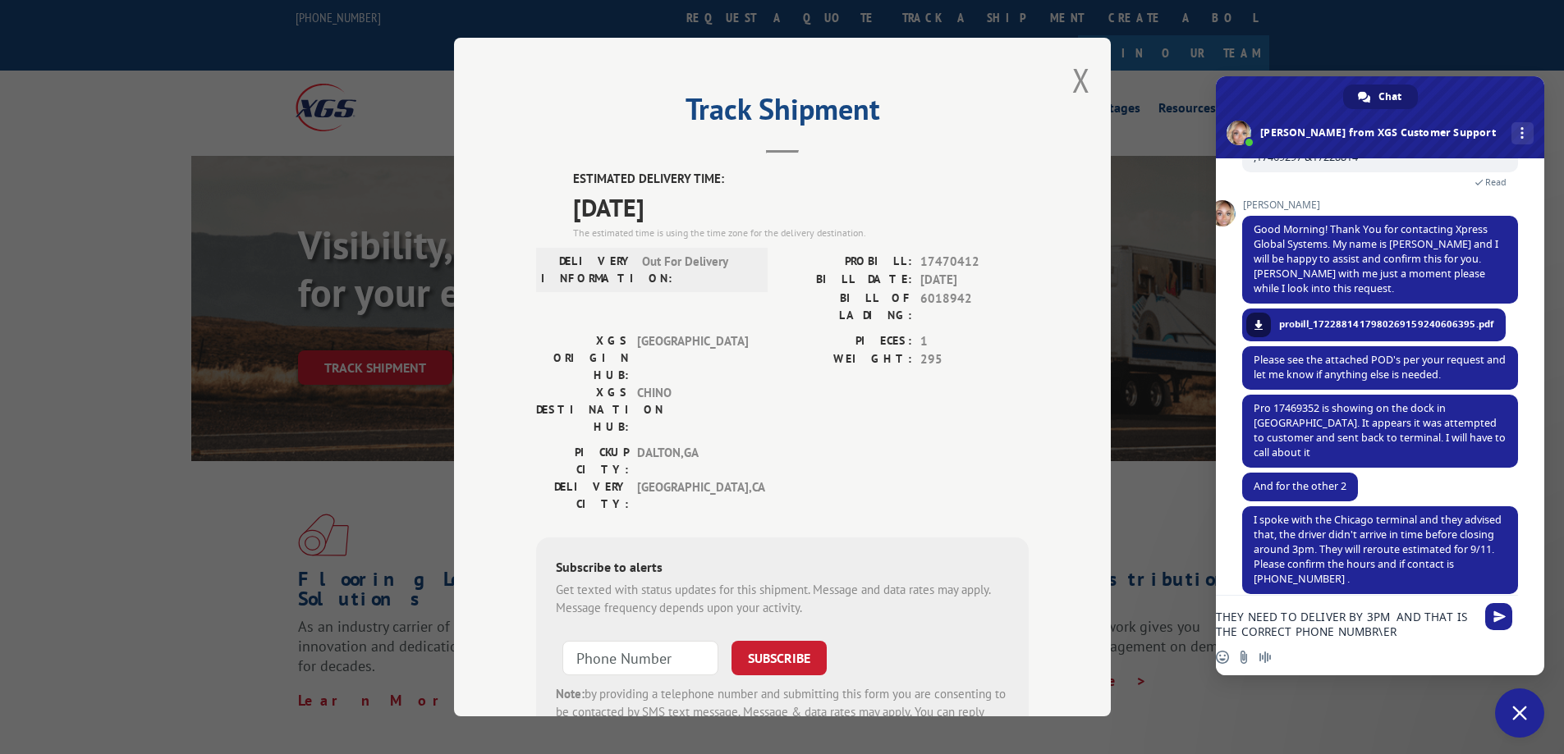
click at [1408, 624] on textarea "THEY NEED TO DELIVER BY 3PM AND THAT IS THE CORRECT PHONE NUMBR\ER" at bounding box center [1345, 625] width 259 height 30
click at [1404, 641] on div "Insert an emoji Send a file Audio message" at bounding box center [1363, 657] width 328 height 36
click at [1406, 633] on textarea "THEY NEED TO DELIVER BY 3PM AND THAT IS THE CORRECT PHONE NUMBR\ER" at bounding box center [1345, 625] width 259 height 30
type textarea "THEY NEED TO DELIVER BY 3PM AND THAT IS THE CORRECT PHONE NUMBER"
click at [1495, 611] on span "Send" at bounding box center [1499, 617] width 12 height 12
